Goal: Transaction & Acquisition: Purchase product/service

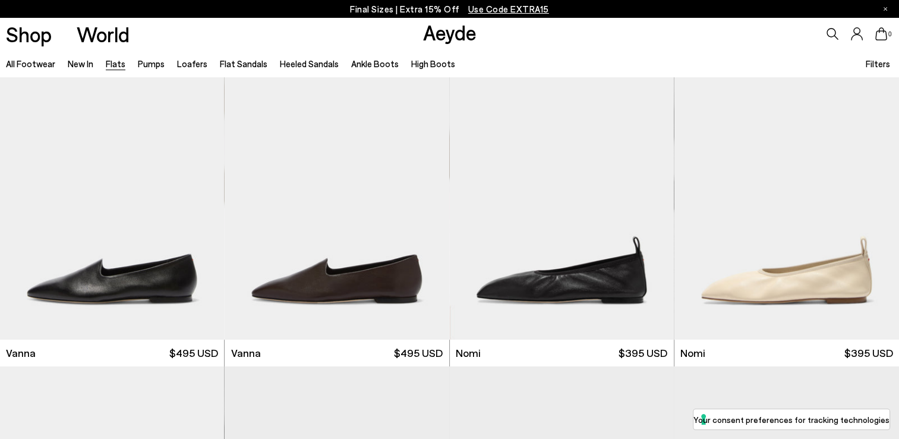
scroll to position [332, 0]
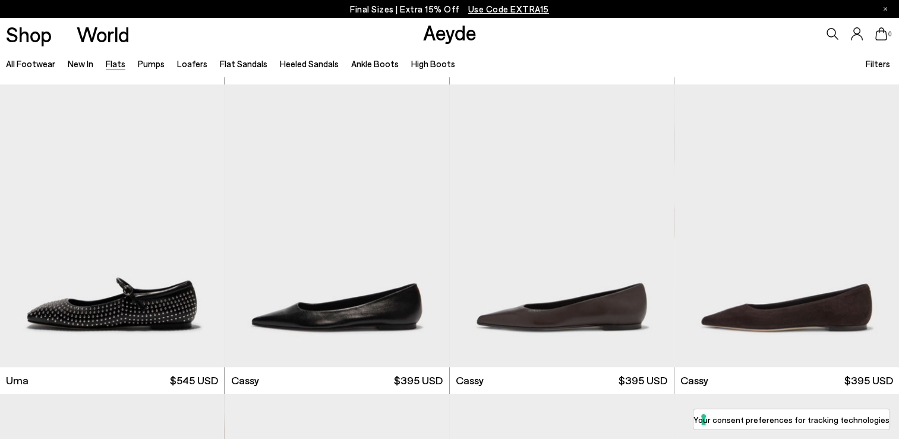
scroll to position [1314, 0]
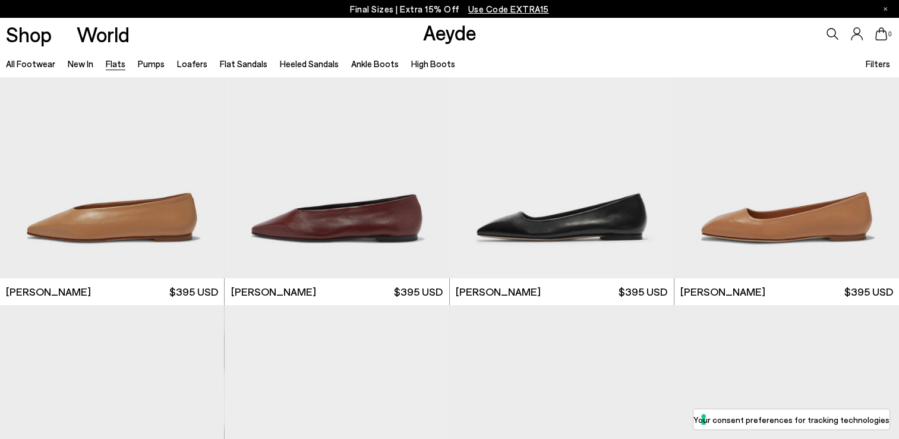
scroll to position [3792, 0]
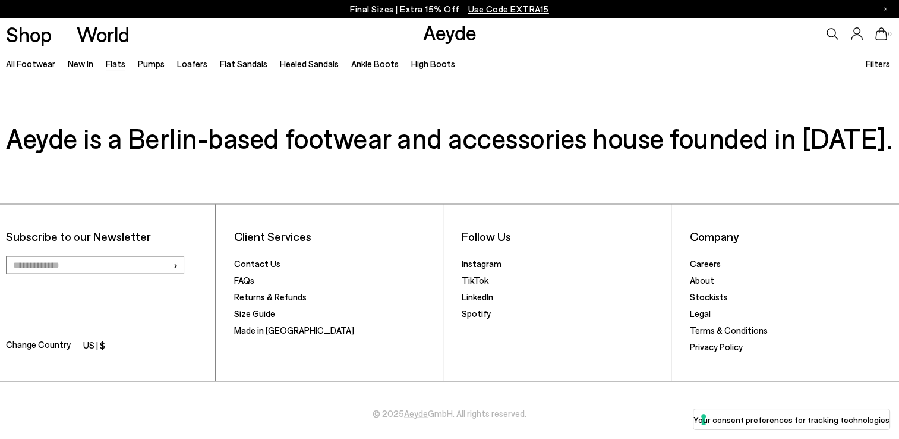
scroll to position [6864, 0]
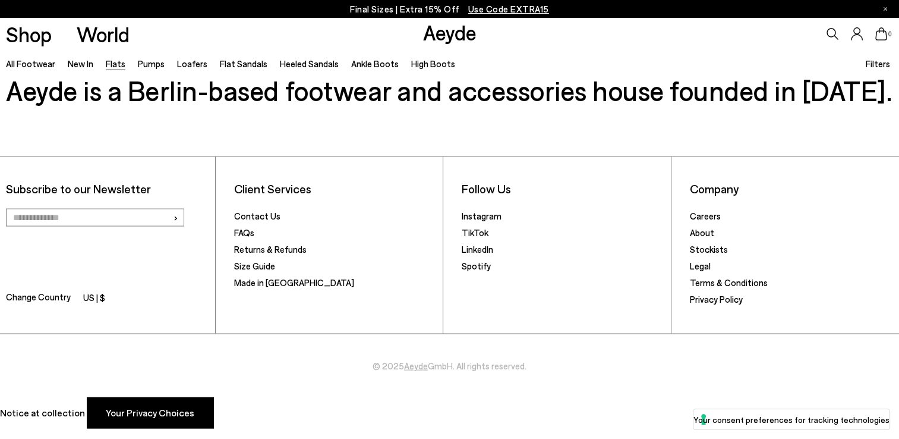
click at [104, 63] on ul "All Footwear New In Flats Pumps Loafers Flat Sandals Heeled Sandals Ankle Boots…" at bounding box center [236, 63] width 461 height 27
click at [110, 62] on link "Flats" at bounding box center [116, 63] width 20 height 11
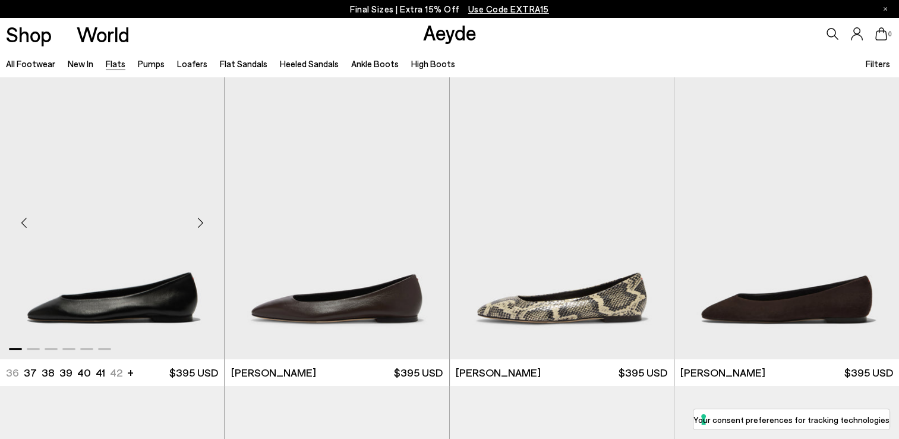
click at [108, 310] on img "1 / 6" at bounding box center [112, 218] width 224 height 282
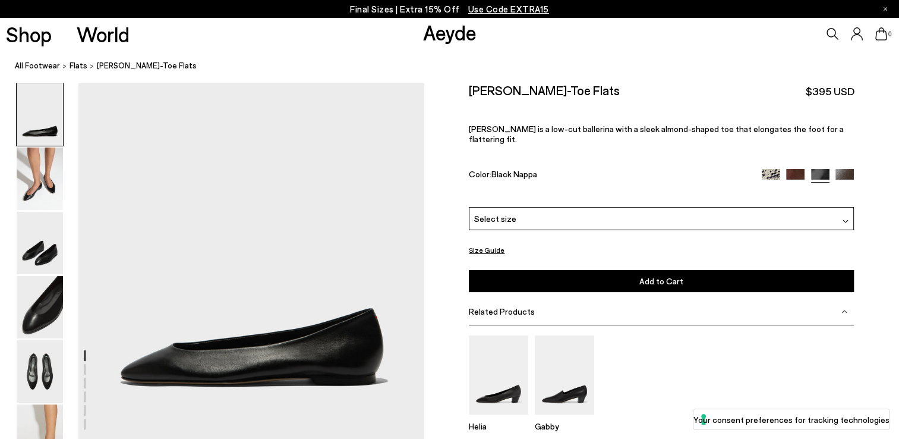
click at [844, 213] on div at bounding box center [846, 218] width 6 height 12
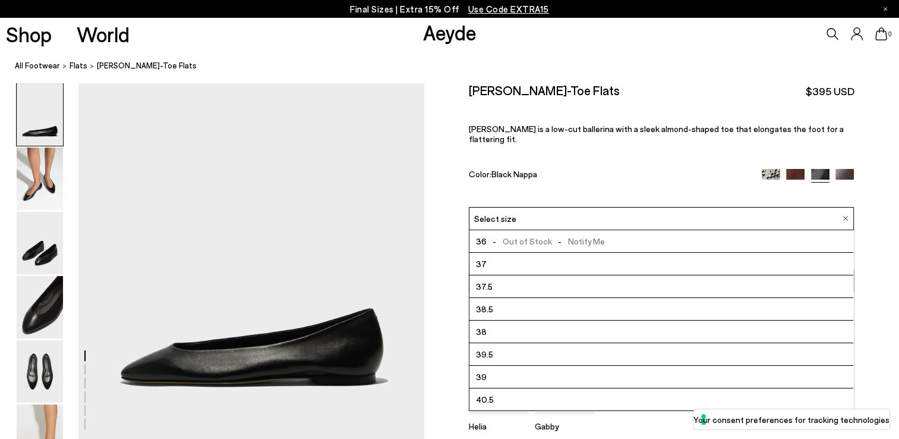
click at [481, 279] on span "37.5" at bounding box center [484, 286] width 17 height 15
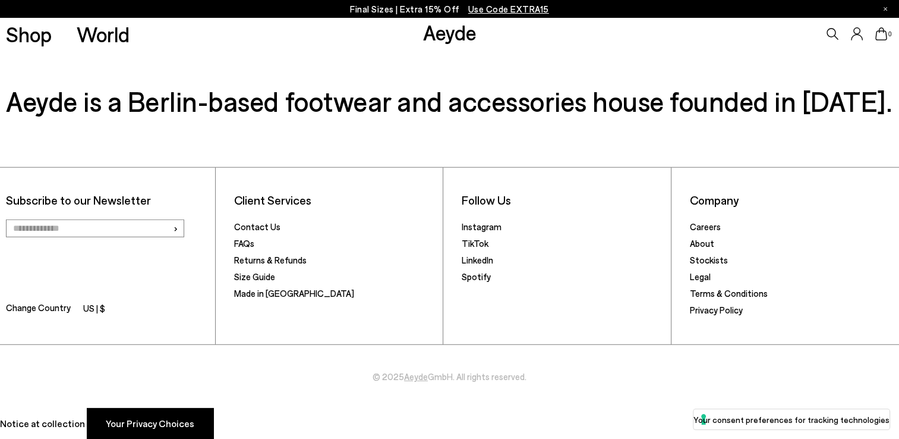
scroll to position [3445, 0]
